Goal: Find specific page/section: Find specific page/section

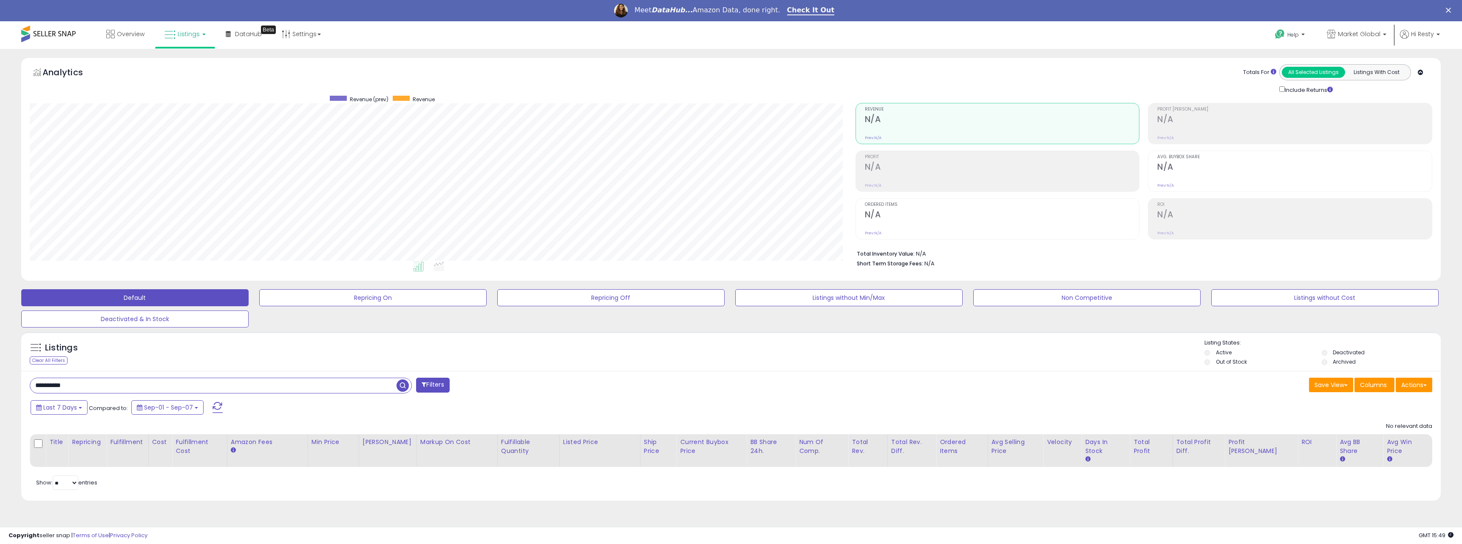
scroll to position [174, 825]
drag, startPoint x: 105, startPoint y: 384, endPoint x: 41, endPoint y: 377, distance: 63.7
click at [6, 386] on div "**********" at bounding box center [731, 284] width 1454 height 454
paste input "text"
type input "**********"
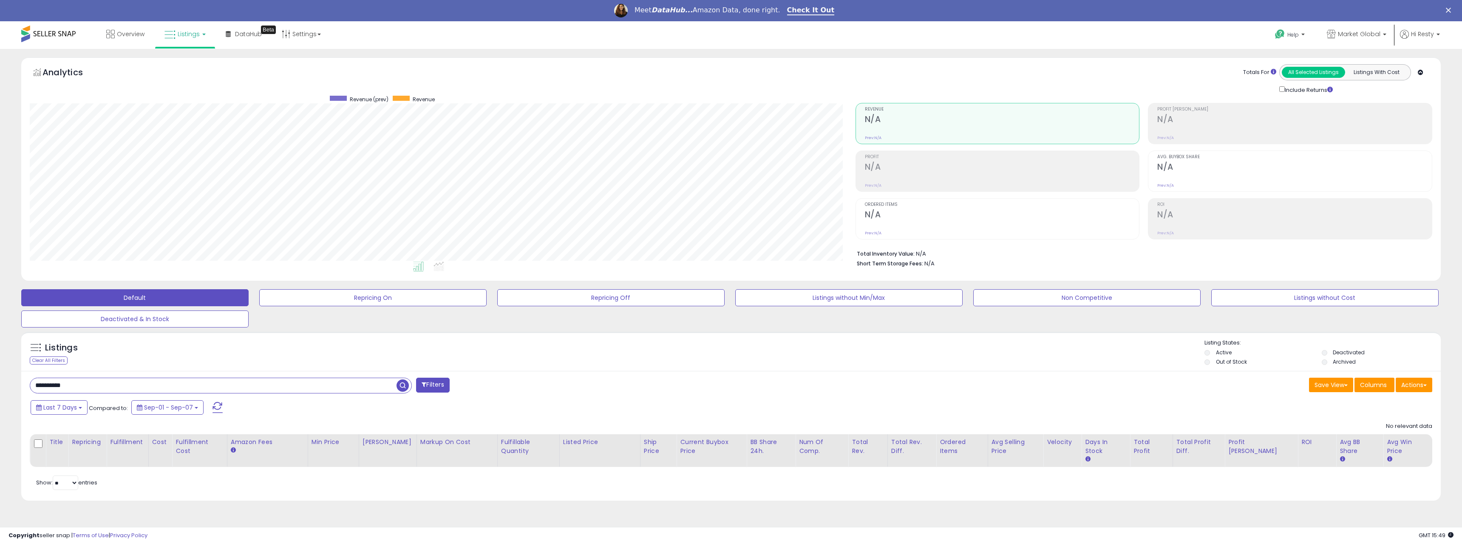
click at [403, 385] on span "button" at bounding box center [403, 385] width 12 height 12
click at [405, 388] on span "button" at bounding box center [403, 385] width 12 height 12
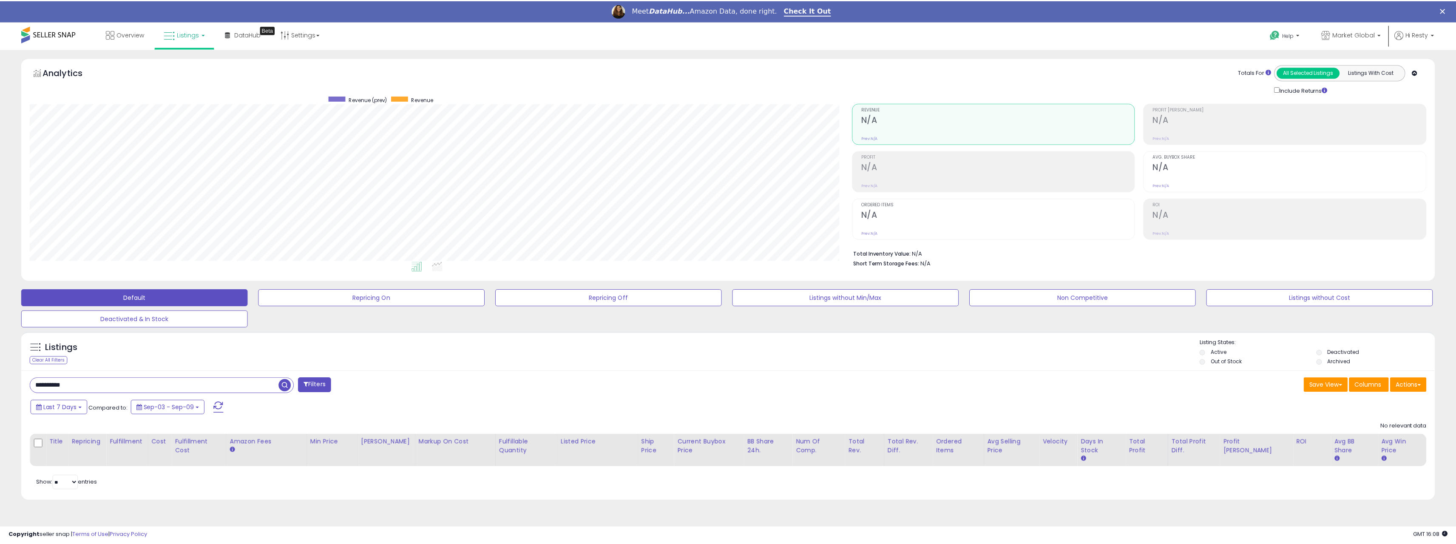
scroll to position [174, 825]
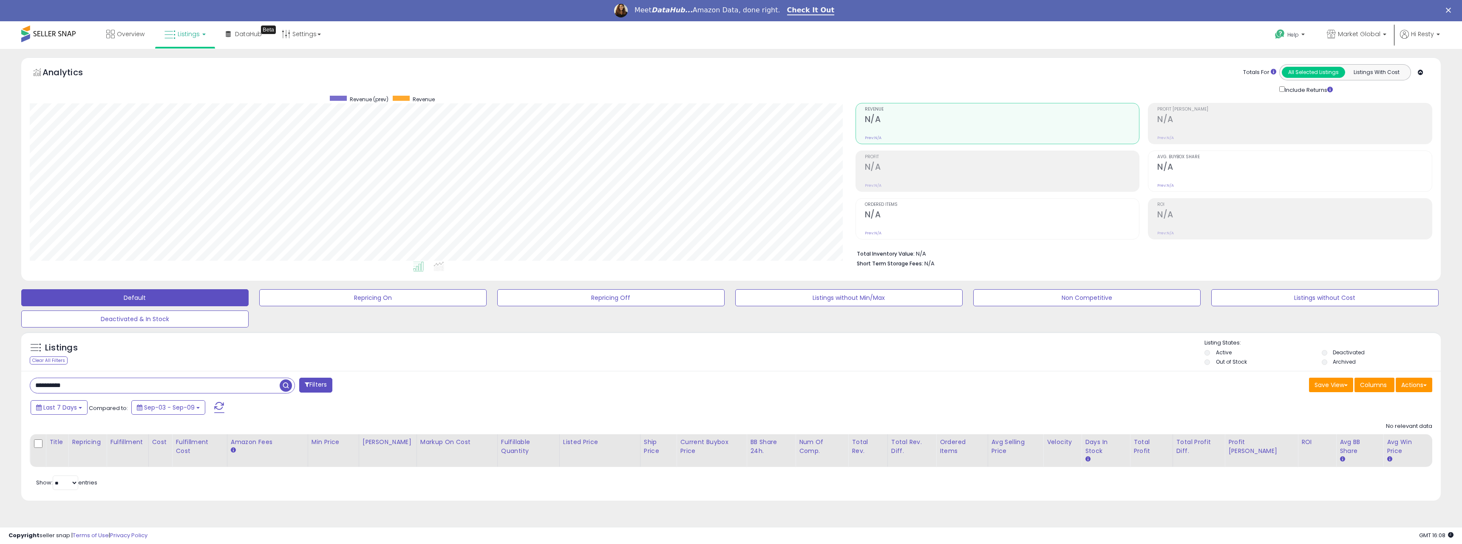
drag, startPoint x: 98, startPoint y: 386, endPoint x: -9, endPoint y: 379, distance: 107.8
click at [0, 379] on html "Unable to login Retrieving listings data.. has not yet accepted the Terms of Us…" at bounding box center [731, 272] width 1462 height 544
paste input "text"
click at [405, 389] on span "button" at bounding box center [403, 385] width 12 height 12
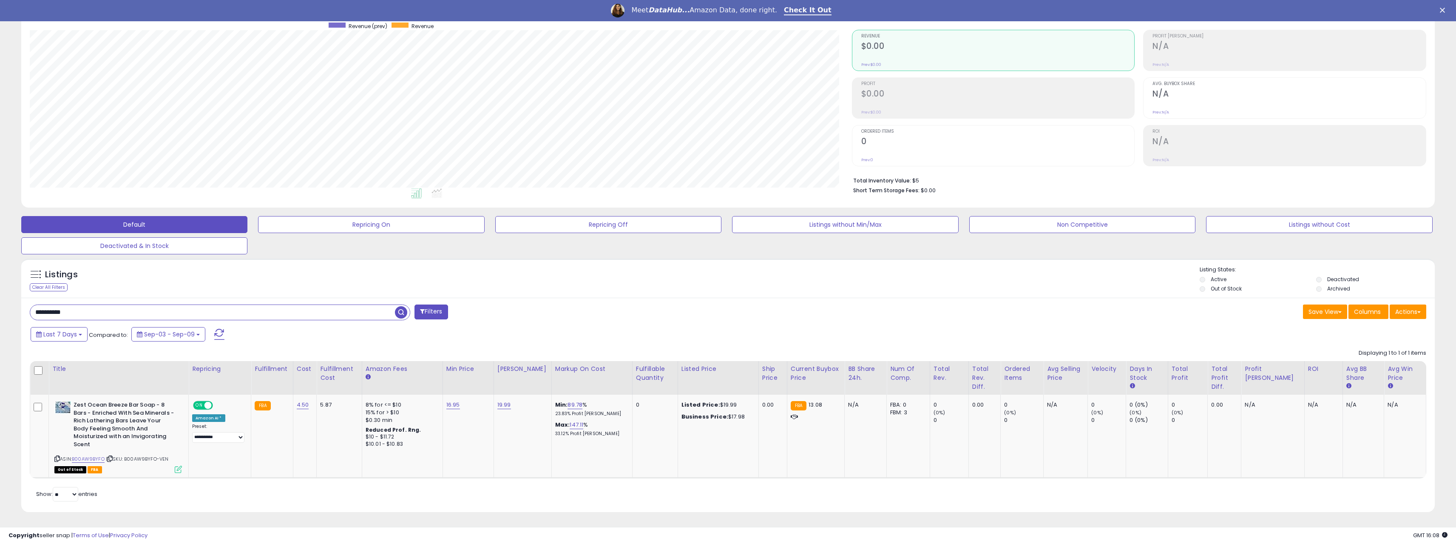
scroll to position [174, 822]
drag, startPoint x: 149, startPoint y: 309, endPoint x: 9, endPoint y: 305, distance: 140.3
click at [9, 305] on div "**********" at bounding box center [727, 253] width 1447 height 538
paste input "text"
click at [397, 312] on span "button" at bounding box center [401, 312] width 12 height 12
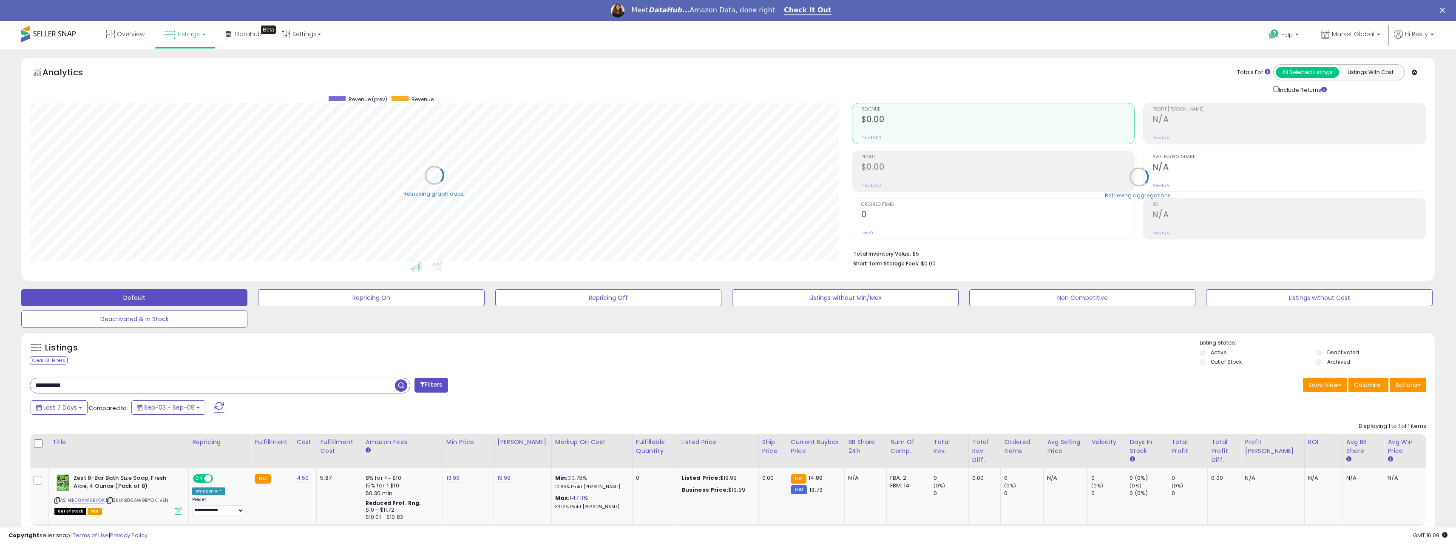
scroll to position [47, 0]
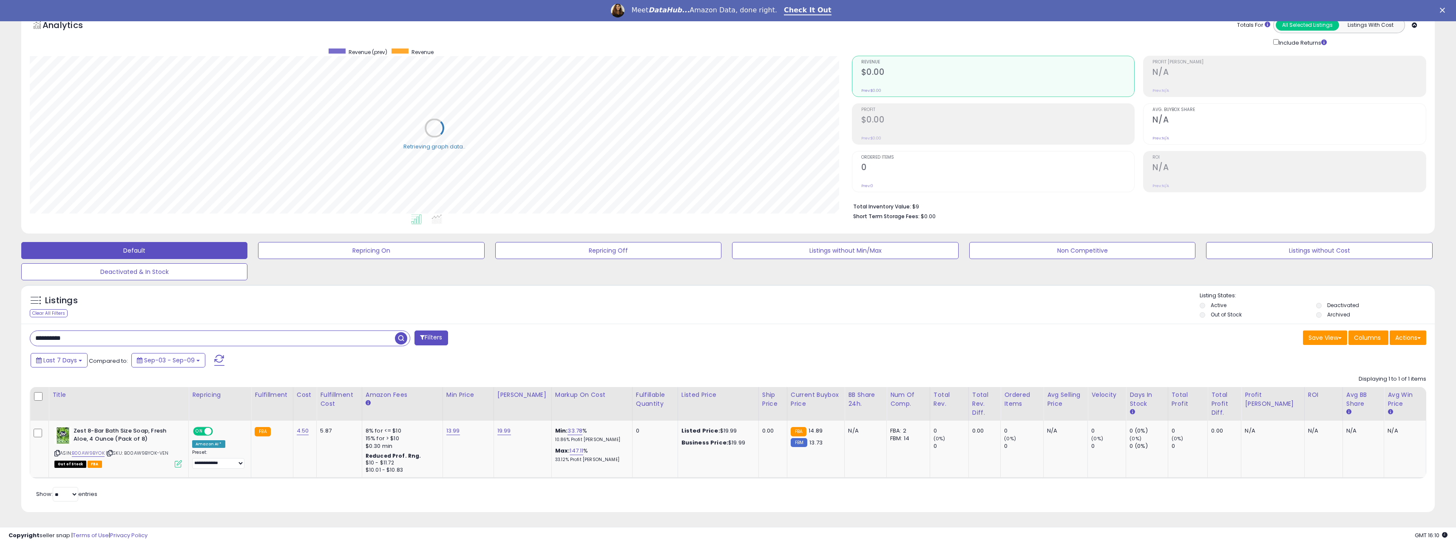
drag, startPoint x: 90, startPoint y: 339, endPoint x: 28, endPoint y: 343, distance: 61.7
click at [28, 343] on div "**********" at bounding box center [375, 338] width 705 height 17
paste input "**"
click at [403, 339] on span "button" at bounding box center [401, 338] width 12 height 12
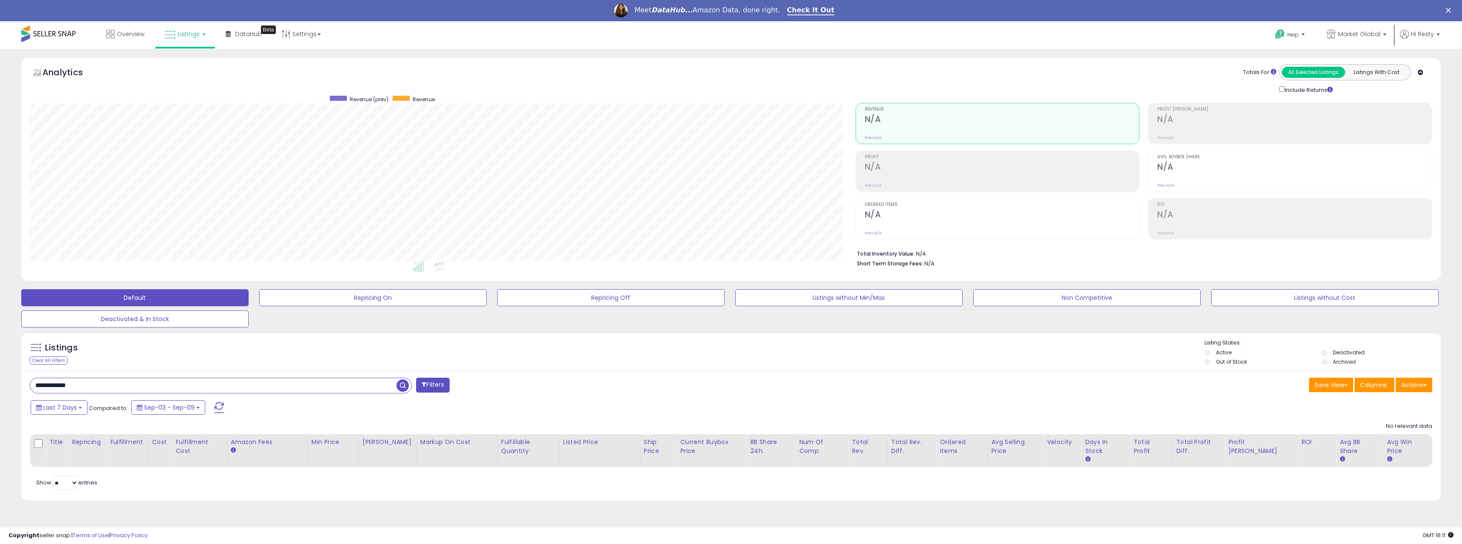
scroll to position [174, 825]
drag, startPoint x: 108, startPoint y: 384, endPoint x: -67, endPoint y: 383, distance: 175.1
click at [0, 383] on html "Unable to login Retrieving listings data.. has not yet accepted the Terms of Us…" at bounding box center [731, 272] width 1462 height 544
paste input "**********"
drag, startPoint x: 150, startPoint y: 384, endPoint x: -18, endPoint y: 384, distance: 168.3
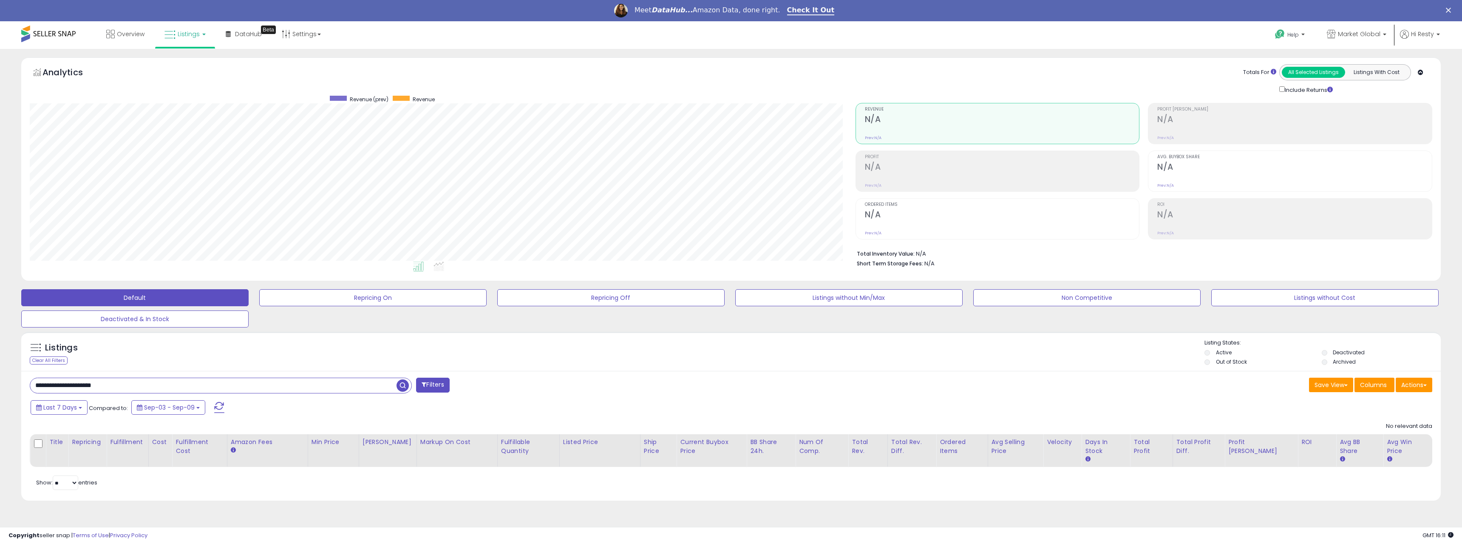
click at [0, 384] on html "Unable to login Retrieving listings data.. has not yet accepted the Terms of Us…" at bounding box center [731, 272] width 1462 height 544
paste input "text"
click at [399, 384] on span "button" at bounding box center [403, 385] width 12 height 12
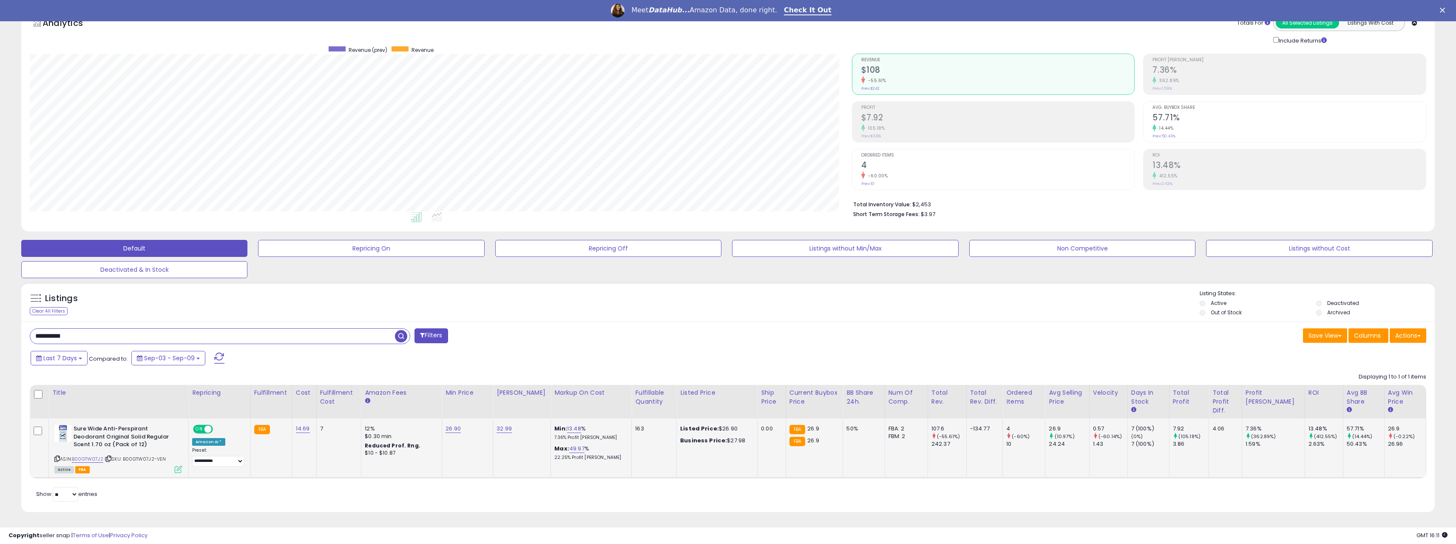
scroll to position [174, 822]
drag, startPoint x: 76, startPoint y: 341, endPoint x: -7, endPoint y: 341, distance: 82.9
click at [0, 341] on html "Unable to login Retrieving listings data.. has not yet accepted the Terms of Us…" at bounding box center [728, 223] width 1456 height 544
paste input "text"
click at [405, 335] on span "button" at bounding box center [401, 336] width 12 height 12
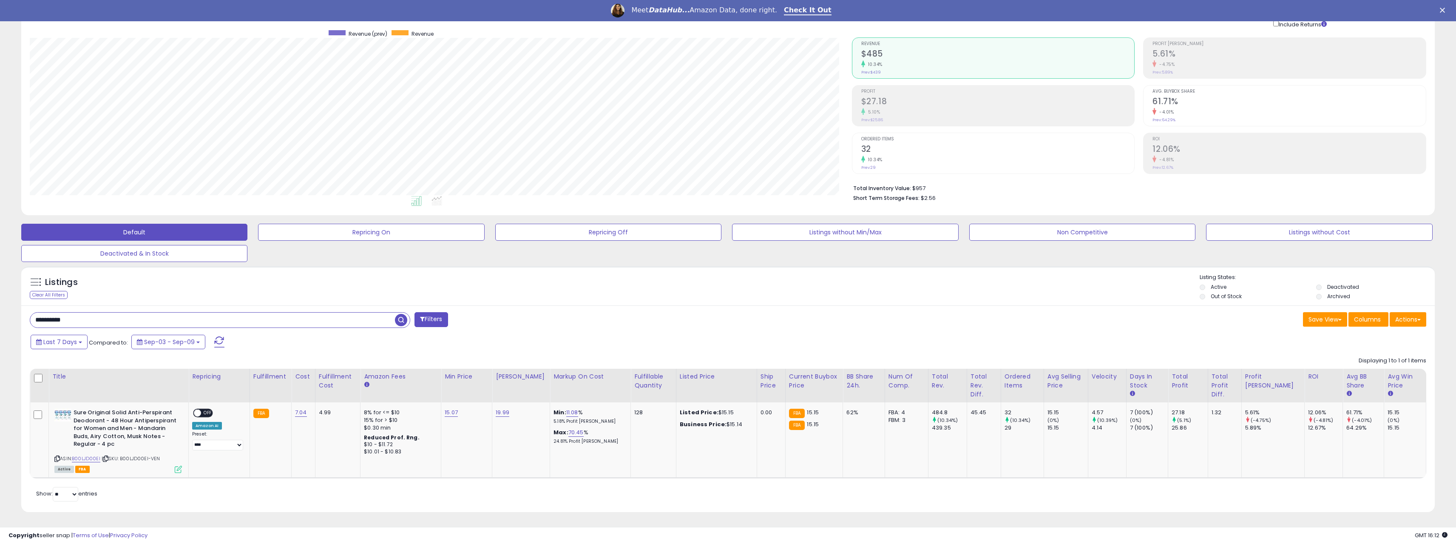
drag, startPoint x: 96, startPoint y: 320, endPoint x: 18, endPoint y: 322, distance: 78.2
click at [18, 322] on div "Listings Clear All Filters" at bounding box center [728, 392] width 1426 height 261
paste input "text"
click at [403, 321] on span "button" at bounding box center [401, 320] width 12 height 12
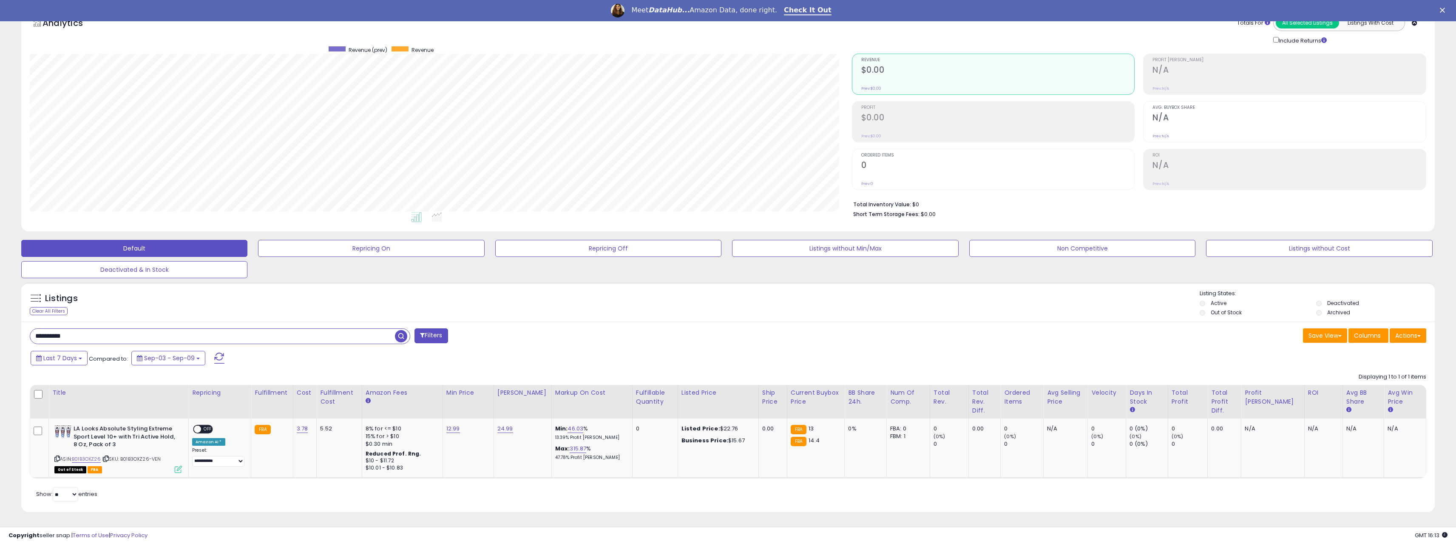
drag, startPoint x: 88, startPoint y: 339, endPoint x: -23, endPoint y: 335, distance: 110.6
click at [0, 335] on html "Unable to login Retrieving listings data.. has not yet accepted the Terms of Us…" at bounding box center [728, 223] width 1456 height 544
paste input "text"
click at [400, 337] on span "button" at bounding box center [401, 336] width 12 height 12
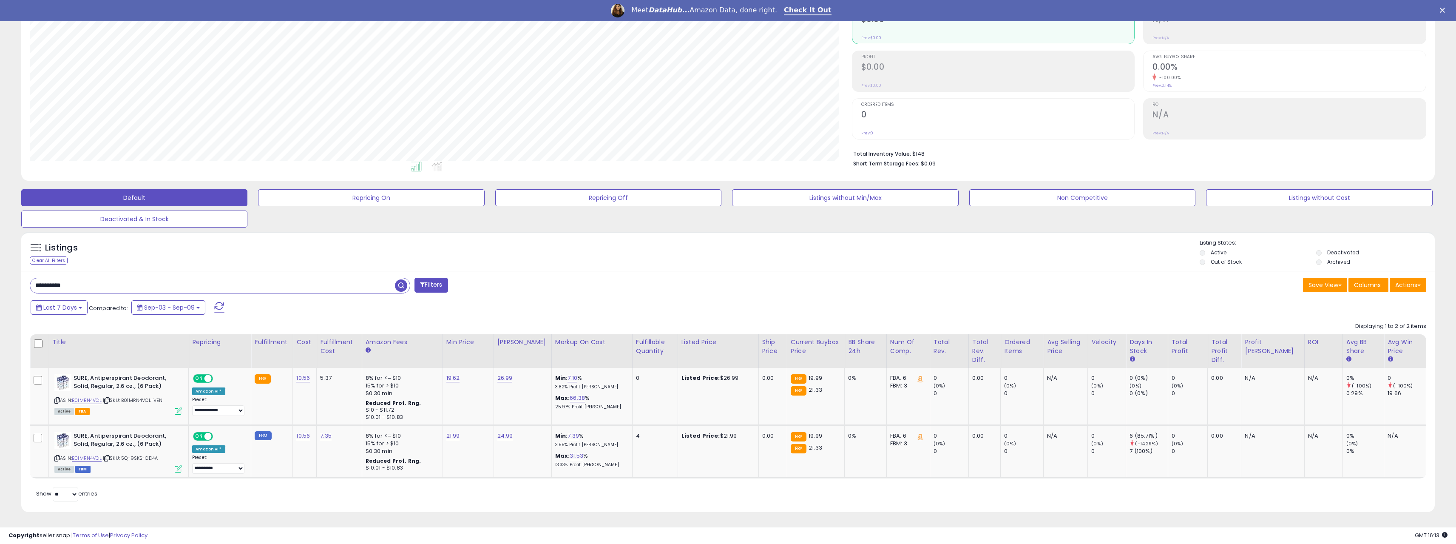
drag, startPoint x: 138, startPoint y: 290, endPoint x: -59, endPoint y: 281, distance: 197.0
click at [0, 281] on html "Unable to login Retrieving listings data.. has not yet accepted the Terms of Us…" at bounding box center [728, 172] width 1456 height 544
paste input "text"
click at [401, 282] on span "button" at bounding box center [401, 285] width 12 height 12
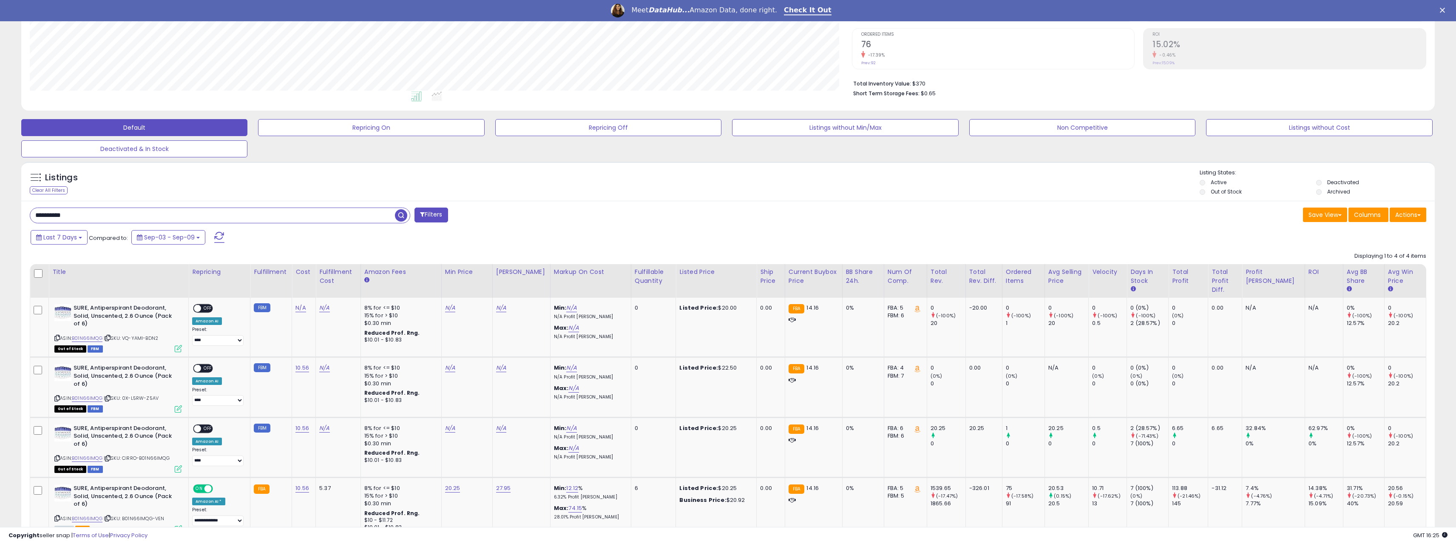
drag, startPoint x: 60, startPoint y: 215, endPoint x: 12, endPoint y: 218, distance: 47.7
click at [12, 218] on div "**********" at bounding box center [727, 234] width 1447 height 695
paste input "text"
click at [399, 216] on span "button" at bounding box center [401, 215] width 12 height 12
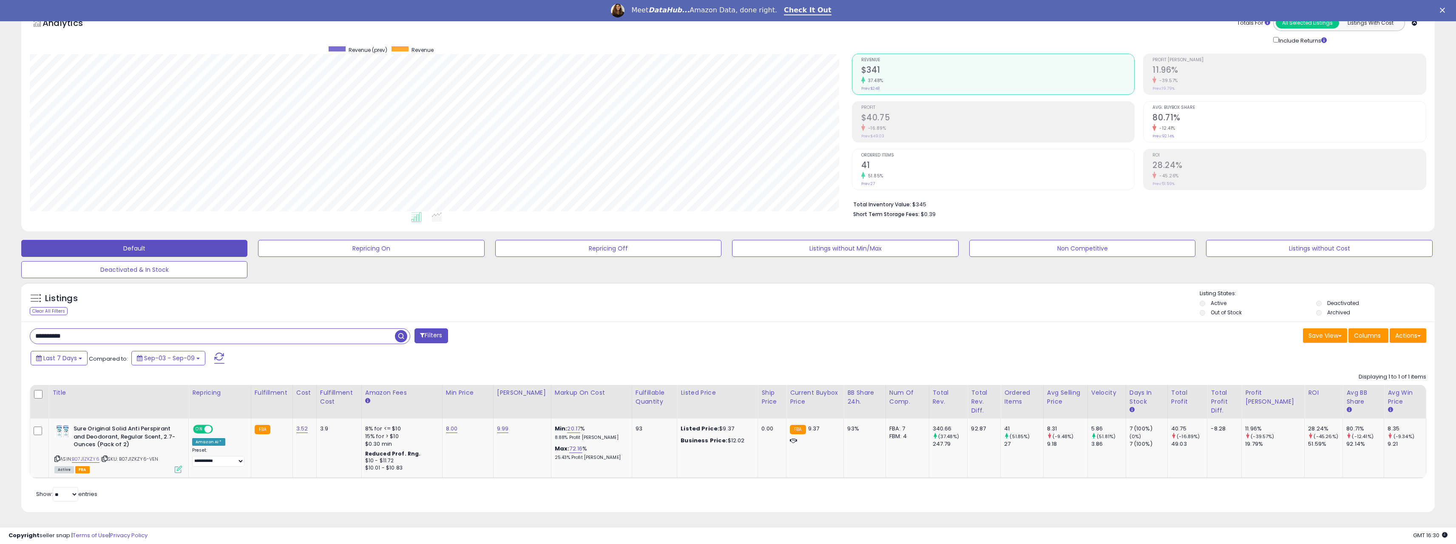
drag, startPoint x: 79, startPoint y: 335, endPoint x: -13, endPoint y: 332, distance: 92.3
click at [0, 332] on html "Unable to login Retrieving listings data.. has not yet accepted the Terms of Us…" at bounding box center [728, 223] width 1456 height 544
paste input "text"
click at [398, 333] on span "button" at bounding box center [401, 336] width 12 height 12
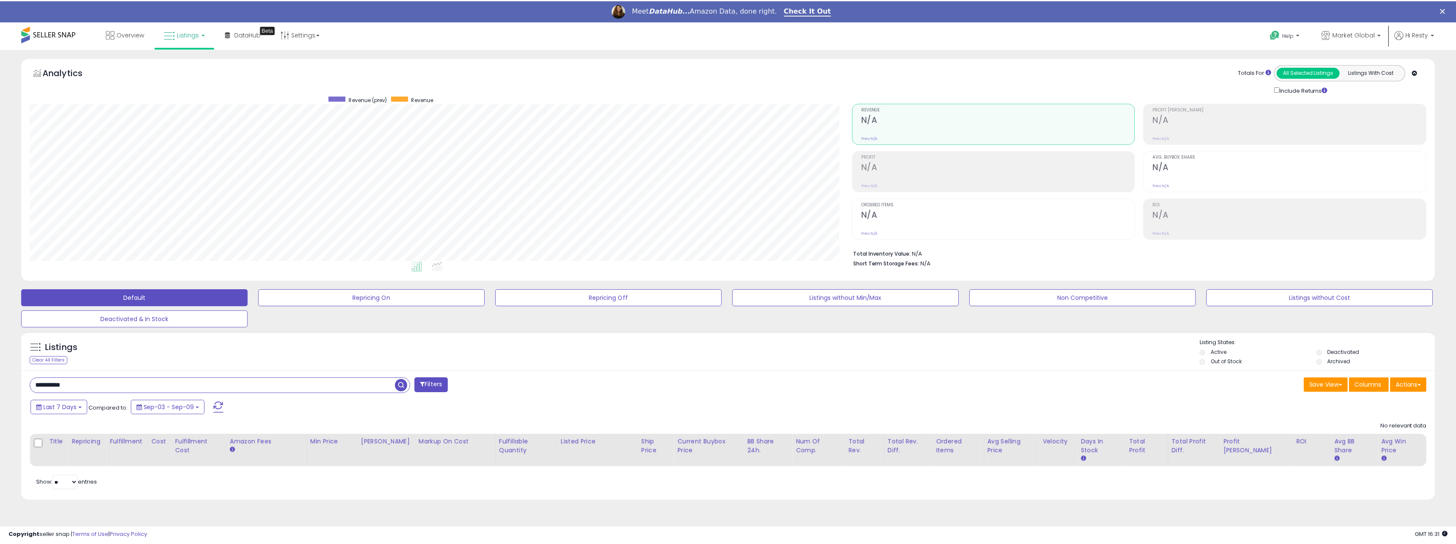
scroll to position [174, 825]
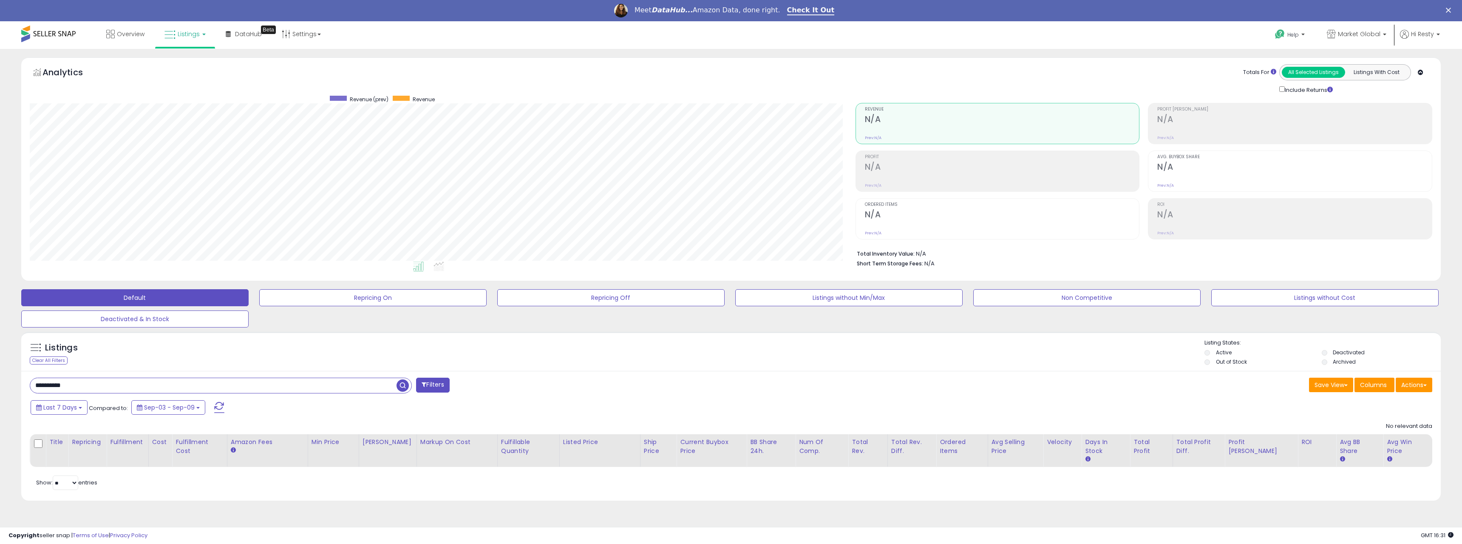
drag, startPoint x: 106, startPoint y: 386, endPoint x: 39, endPoint y: 370, distance: 69.5
click at [0, 373] on html "Unable to login Retrieving listings data.. has not yet accepted the Terms of Us…" at bounding box center [731, 272] width 1462 height 544
paste input "text"
click at [403, 388] on span "button" at bounding box center [403, 385] width 12 height 12
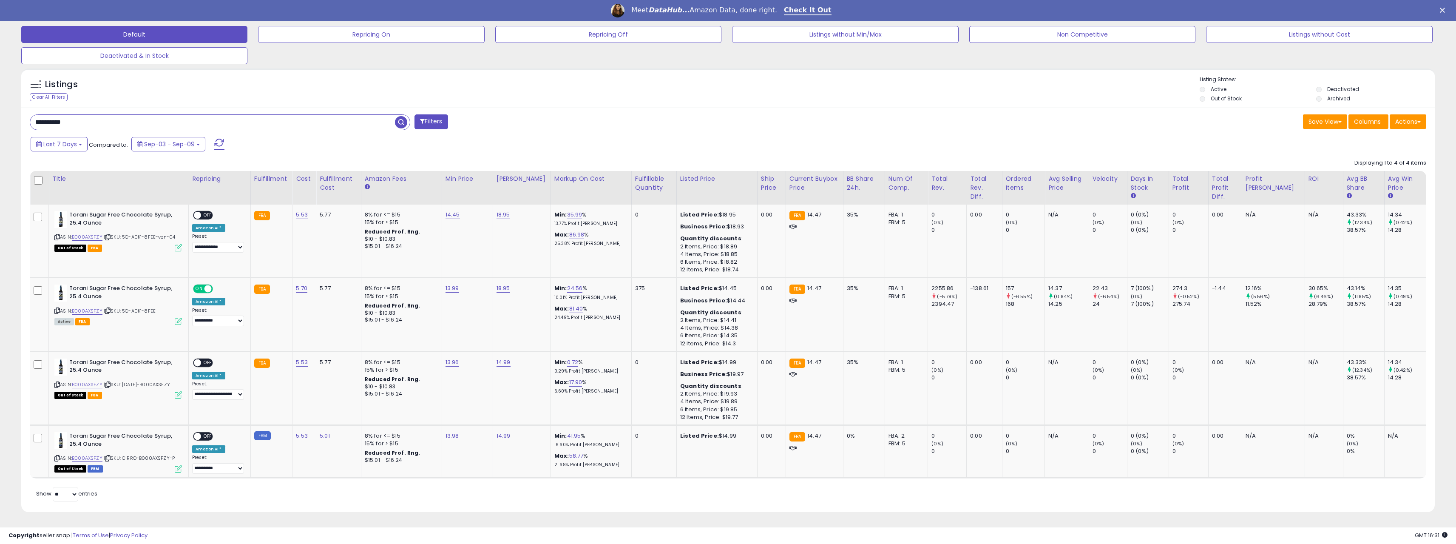
scroll to position [174, 822]
drag, startPoint x: 81, startPoint y: 121, endPoint x: -40, endPoint y: 122, distance: 120.7
click at [0, 122] on html "Unable to login Retrieving listings data.. has not yet accepted the Terms of Us…" at bounding box center [728, 9] width 1456 height 544
paste input "text"
click at [398, 123] on span "button" at bounding box center [401, 122] width 12 height 12
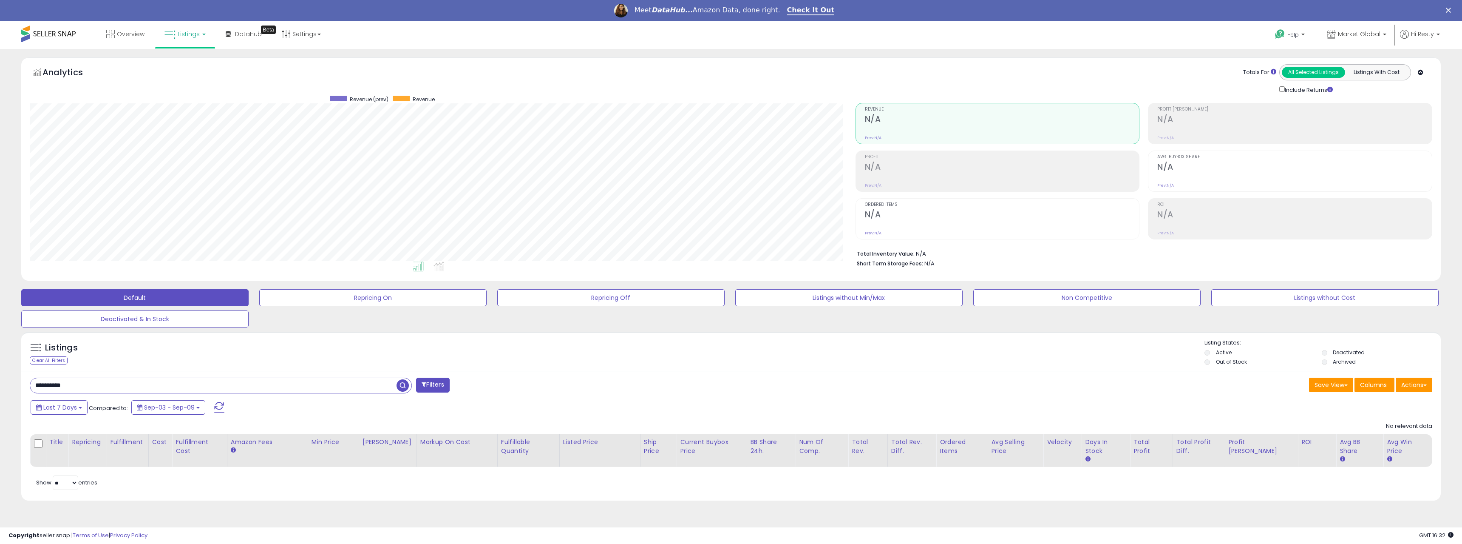
scroll to position [174, 825]
drag, startPoint x: 82, startPoint y: 383, endPoint x: 165, endPoint y: 386, distance: 83.4
click at [15, 383] on div "Listings Clear All Filters" at bounding box center [731, 419] width 1432 height 184
paste input "text"
click at [403, 386] on span "button" at bounding box center [403, 385] width 12 height 12
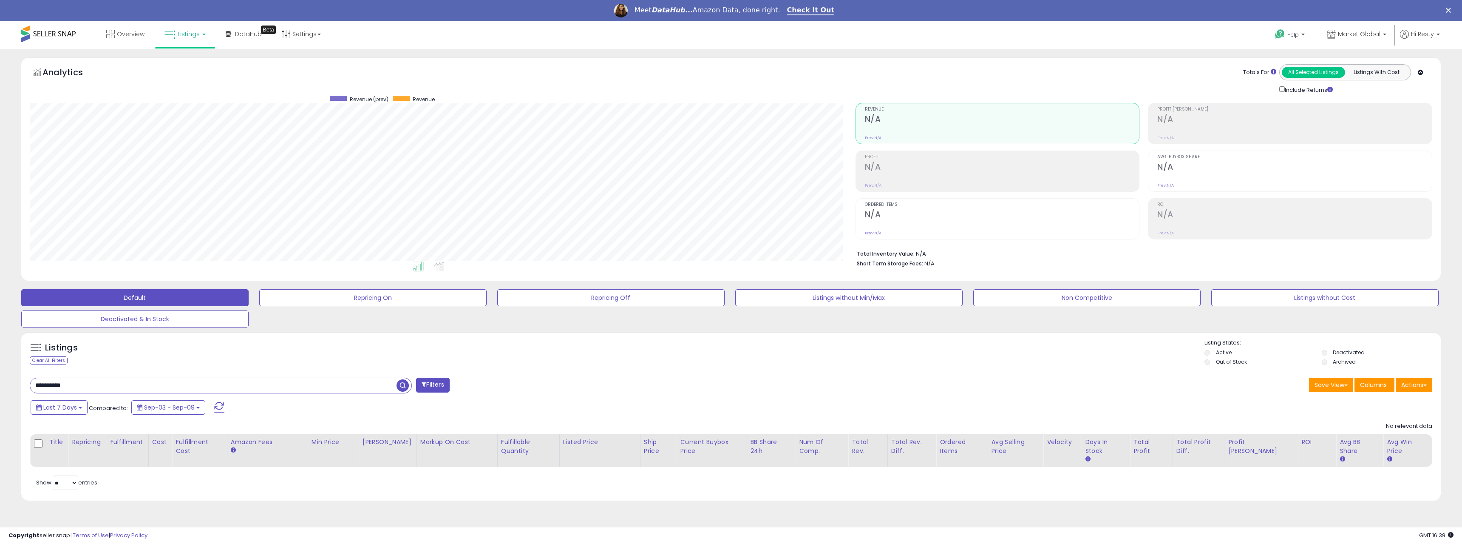
drag, startPoint x: 89, startPoint y: 386, endPoint x: 27, endPoint y: 386, distance: 62.5
click at [27, 386] on div "**********" at bounding box center [377, 385] width 708 height 17
paste input "text"
click at [405, 387] on span "button" at bounding box center [403, 385] width 12 height 12
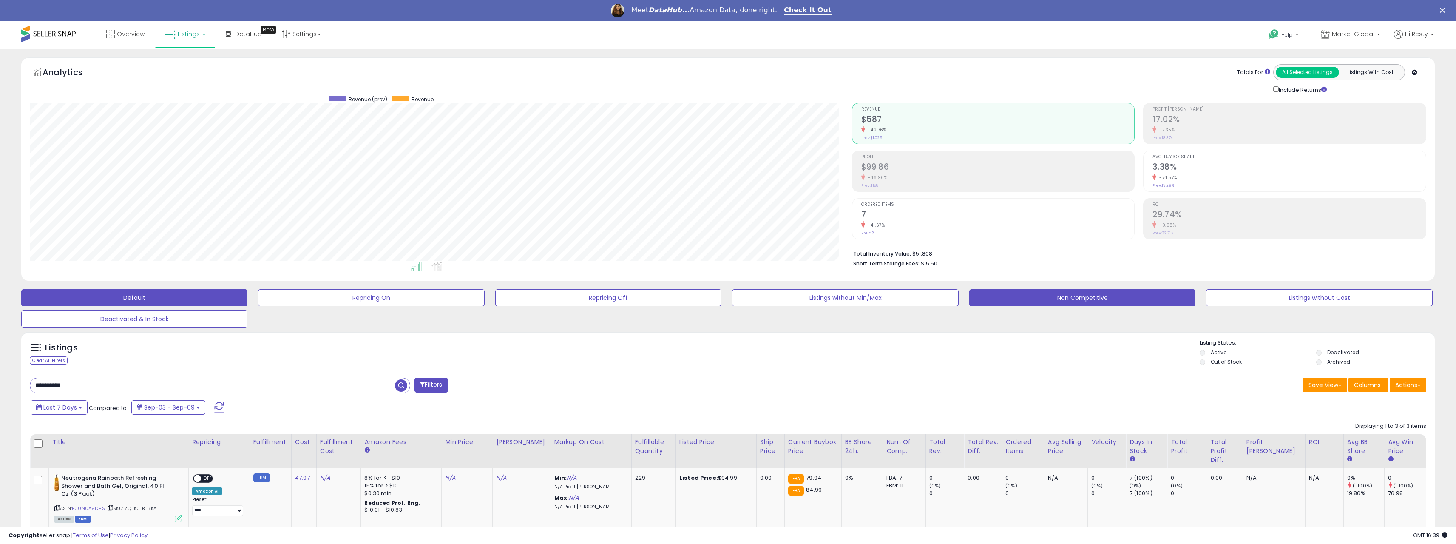
scroll to position [174, 822]
drag, startPoint x: -4, startPoint y: 387, endPoint x: -25, endPoint y: 386, distance: 20.8
click at [0, 386] on html "Unable to login Retrieving listings data.. has not yet accepted the Terms of Us…" at bounding box center [728, 272] width 1456 height 544
paste input "text"
click at [401, 382] on span "button" at bounding box center [401, 385] width 12 height 12
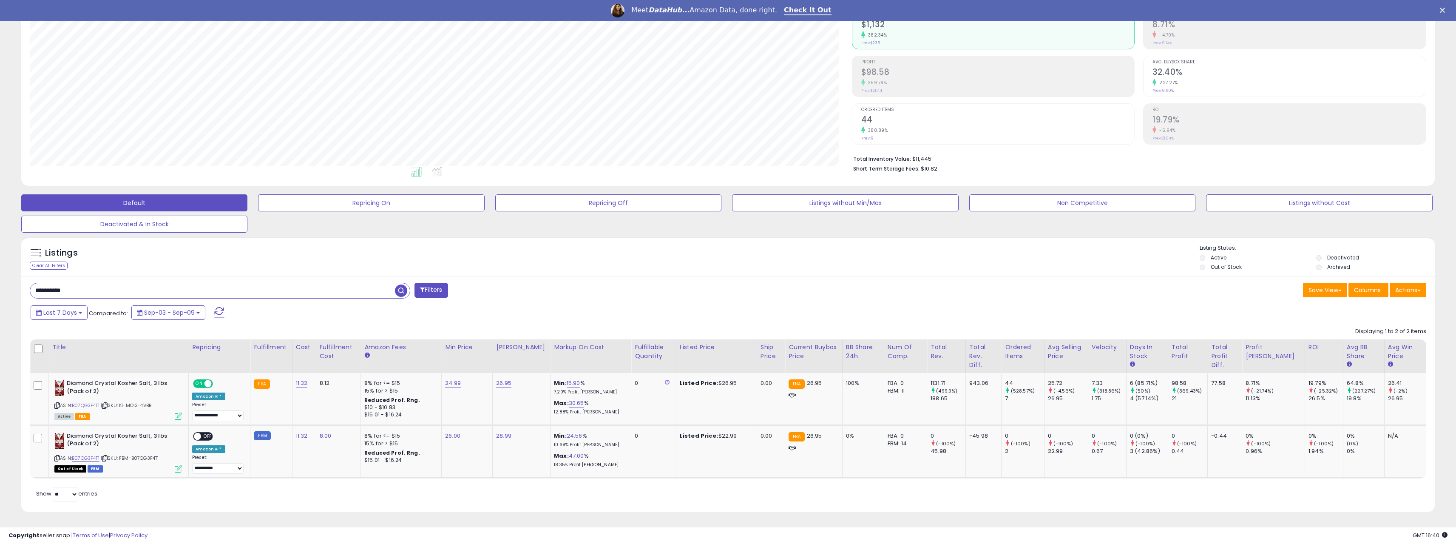
drag, startPoint x: -29, startPoint y: 292, endPoint x: 31, endPoint y: 292, distance: 60.4
click at [0, 291] on html "Unable to login Retrieving listings data.. has not yet accepted the Terms of Us…" at bounding box center [728, 177] width 1456 height 544
paste input "text"
type input "**********"
click at [401, 291] on span "button" at bounding box center [401, 290] width 12 height 12
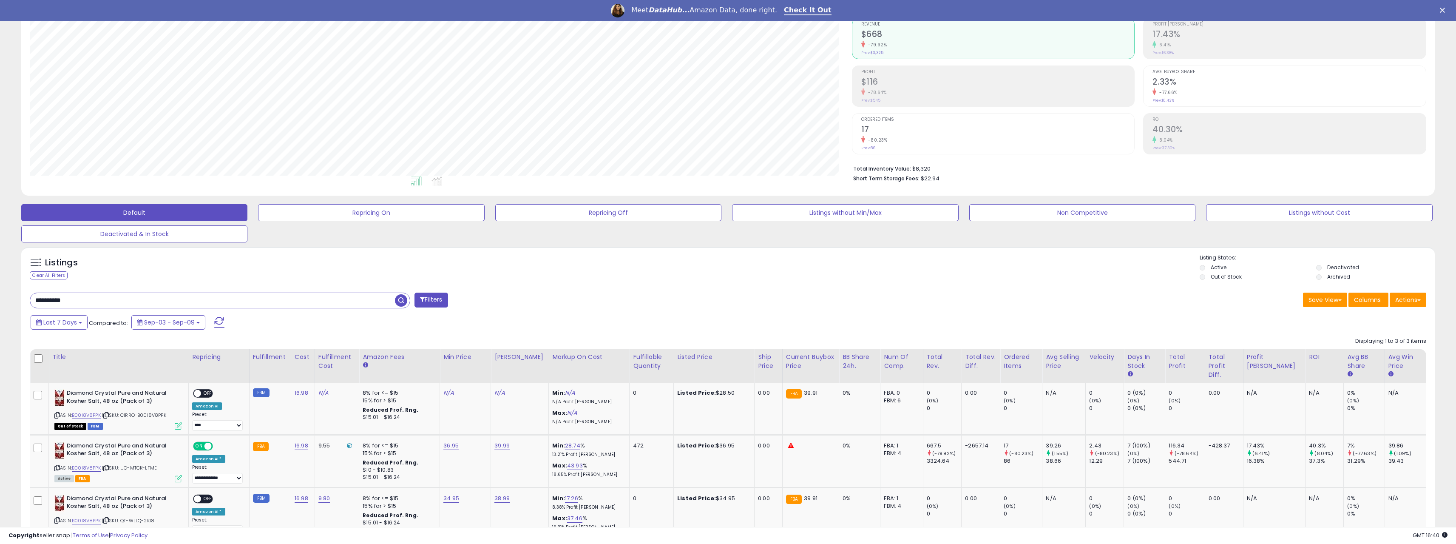
scroll to position [128, 0]
